Goal: Browse casually

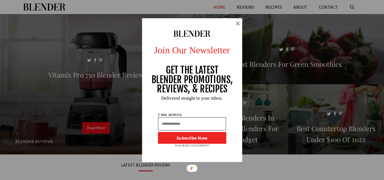
click at [236, 21] on div at bounding box center [192, 90] width 100 height 144
click at [48, 7] on div "Join Our Newsletter GET THE LATEST BLENDER PROMOTIONS, REVIEWS, & RECIPES Subsc…" at bounding box center [192, 90] width 384 height 180
